Goal: Transaction & Acquisition: Purchase product/service

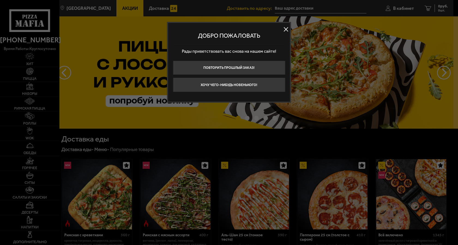
click at [285, 29] on button at bounding box center [286, 29] width 8 height 8
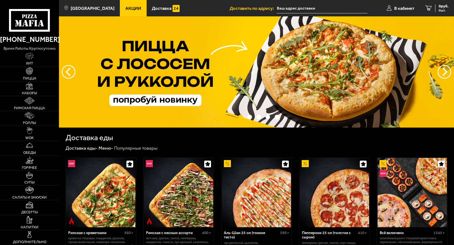
type input "[STREET_ADDRESS][PERSON_NAME]"
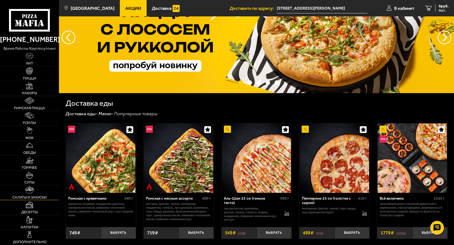
scroll to position [56, 0]
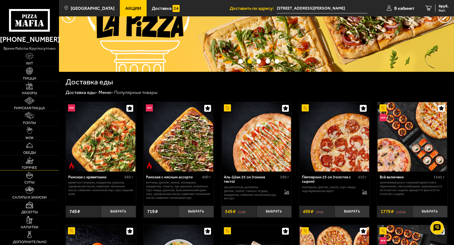
click at [34, 166] on span "Горячее" at bounding box center [29, 168] width 15 height 4
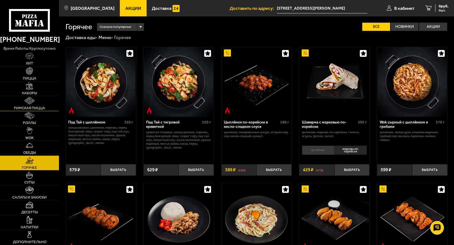
click at [40, 108] on span "Римская пицца" at bounding box center [29, 108] width 31 height 4
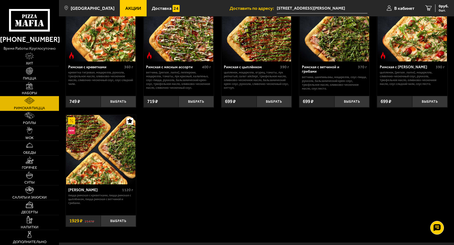
scroll to position [56, 0]
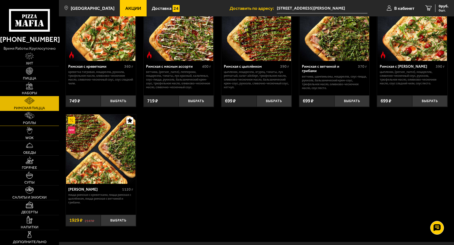
click at [31, 124] on span "Роллы" at bounding box center [29, 123] width 13 height 4
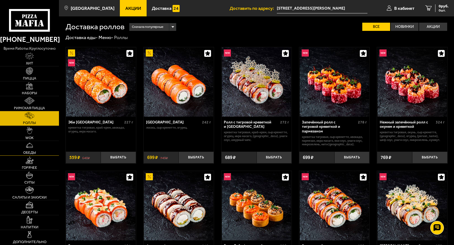
click at [34, 153] on span "Обеды" at bounding box center [29, 153] width 13 height 4
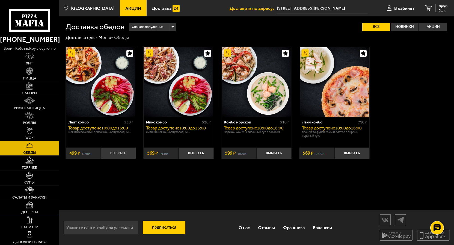
scroll to position [0, 0]
click at [30, 63] on span "Хит" at bounding box center [29, 63] width 7 height 4
